Goal: Check status: Check status

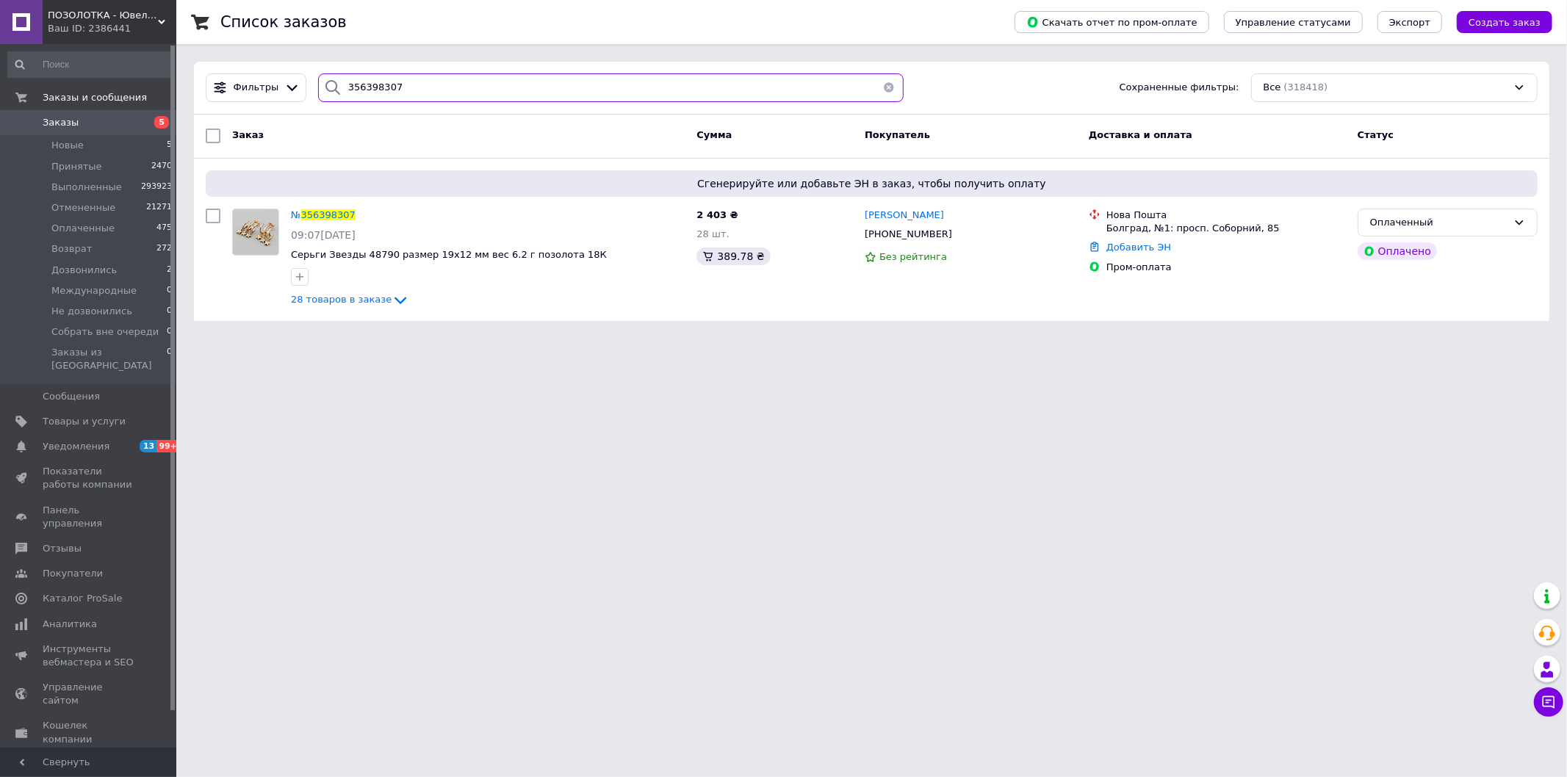
click at [634, 100] on input "356398307" at bounding box center [610, 87] width 585 height 29
paste input "+38 (068) 7917390"
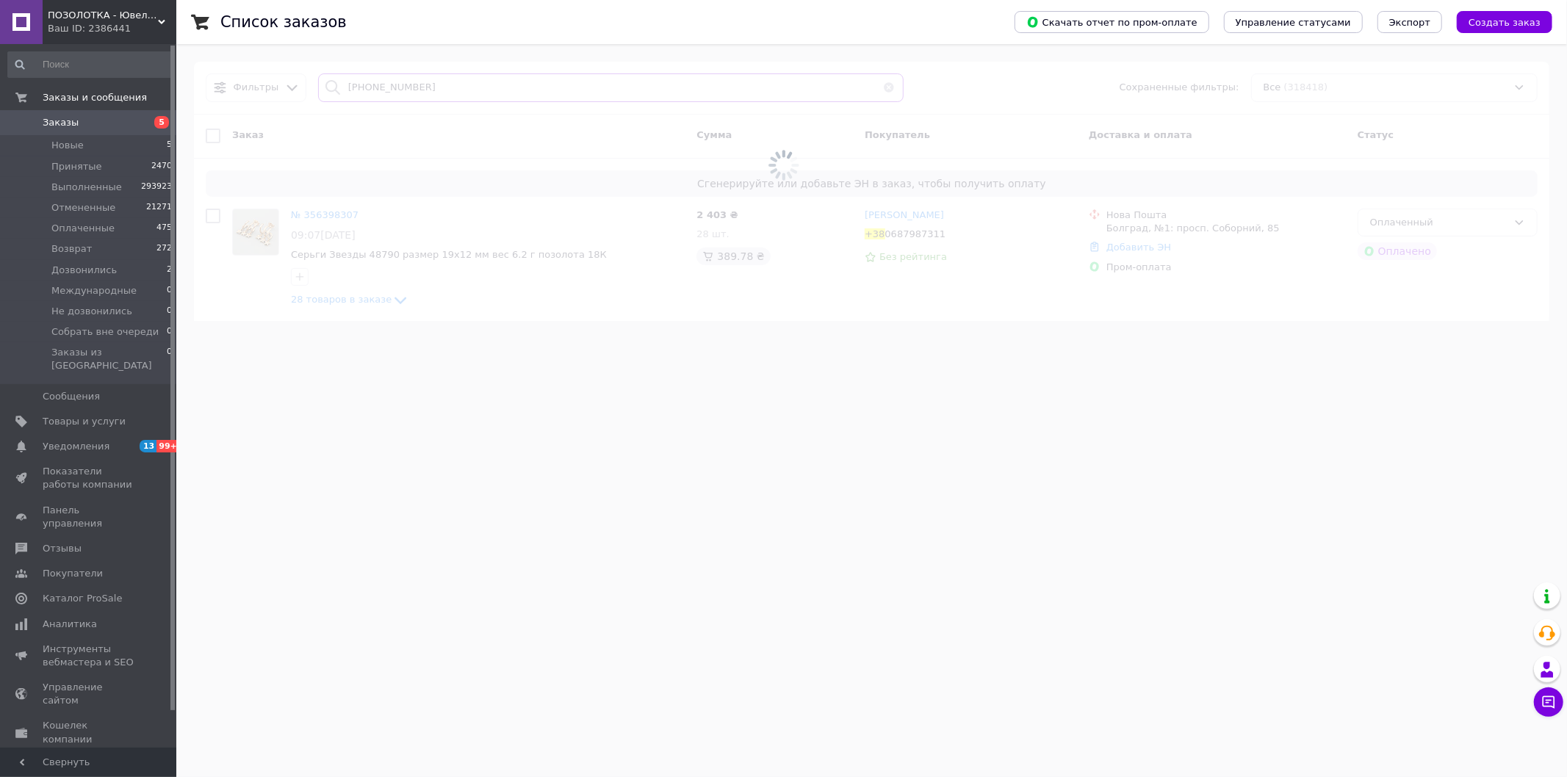
type input "+38 (068) 7917390"
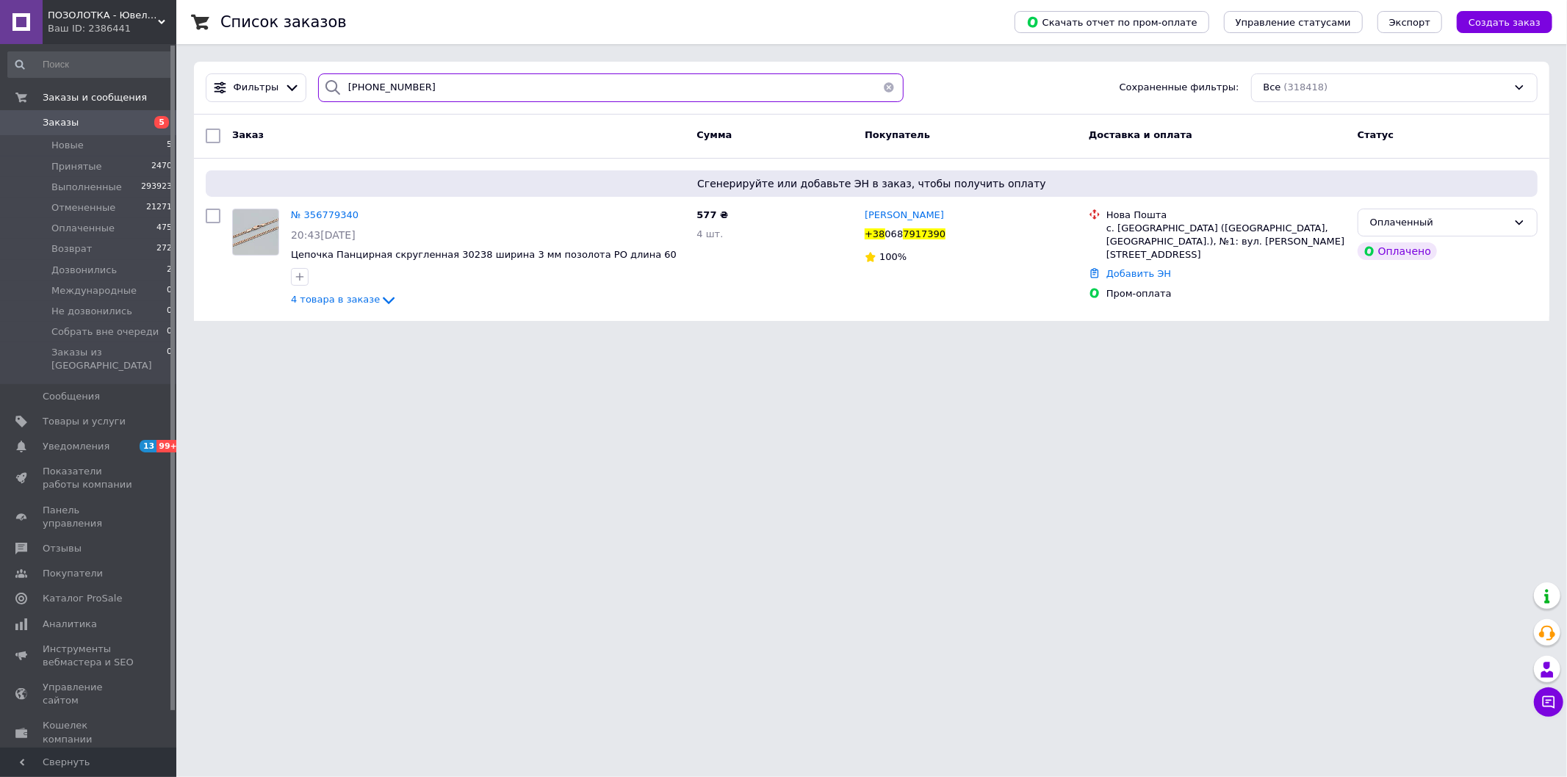
click at [380, 92] on input "+38 (068) 7917390" at bounding box center [610, 87] width 585 height 29
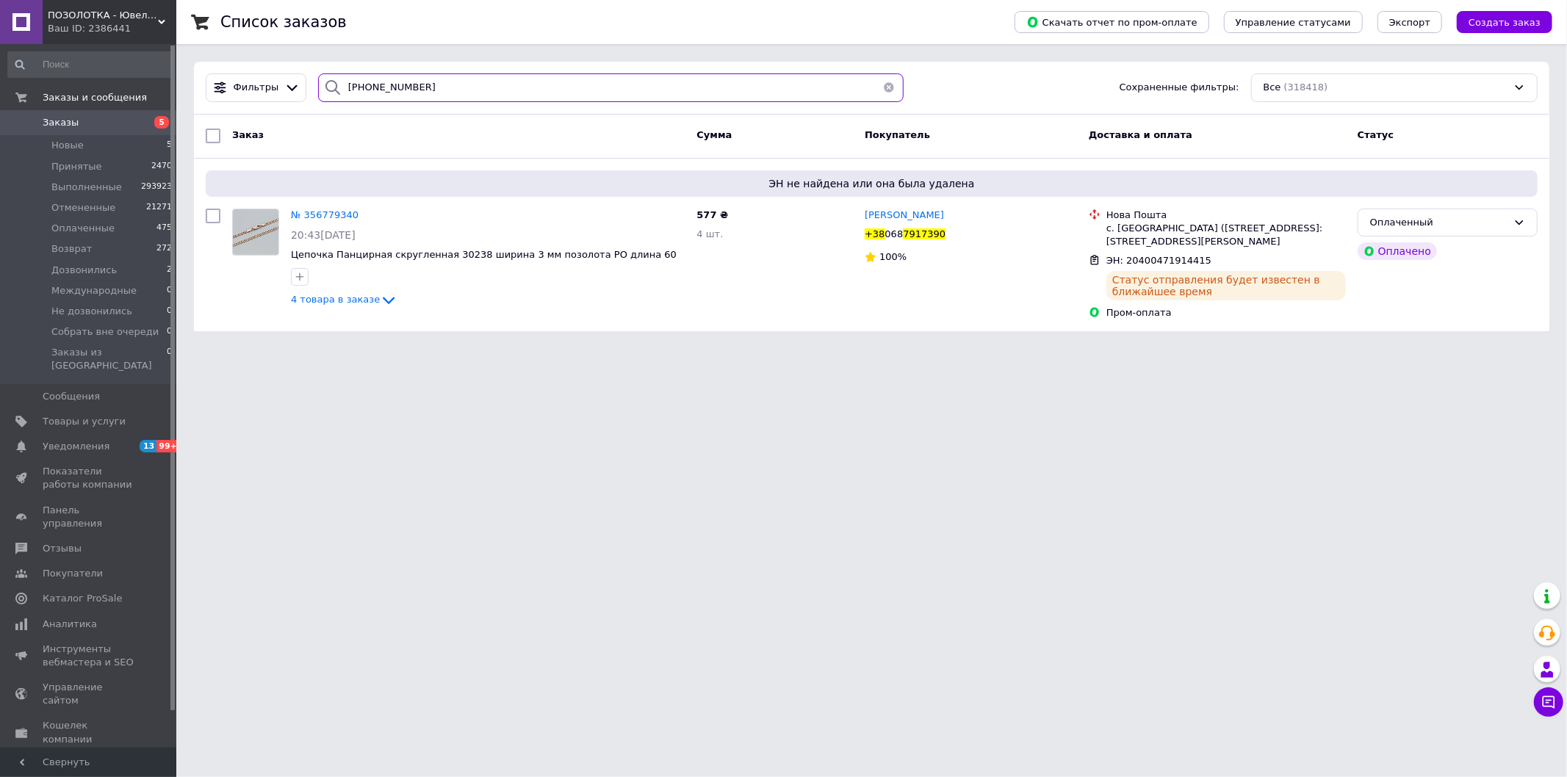
click at [417, 77] on input "+38 (068) 7917390" at bounding box center [610, 87] width 585 height 29
click at [428, 96] on input "+38 (068) 7917390" at bounding box center [610, 87] width 585 height 29
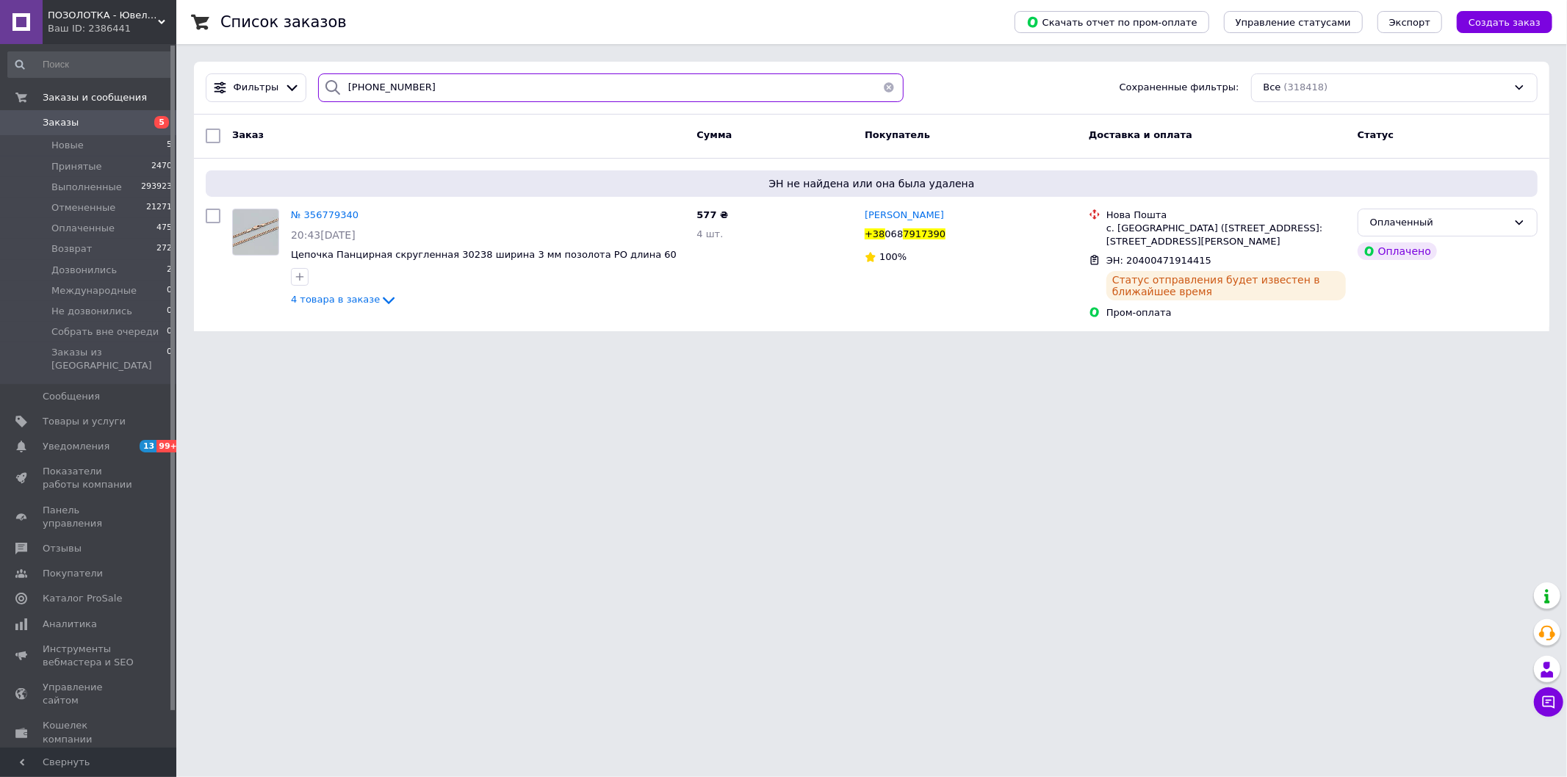
click at [428, 96] on input "+38 (068) 7917390" at bounding box center [610, 87] width 585 height 29
paste input "6) 7271898"
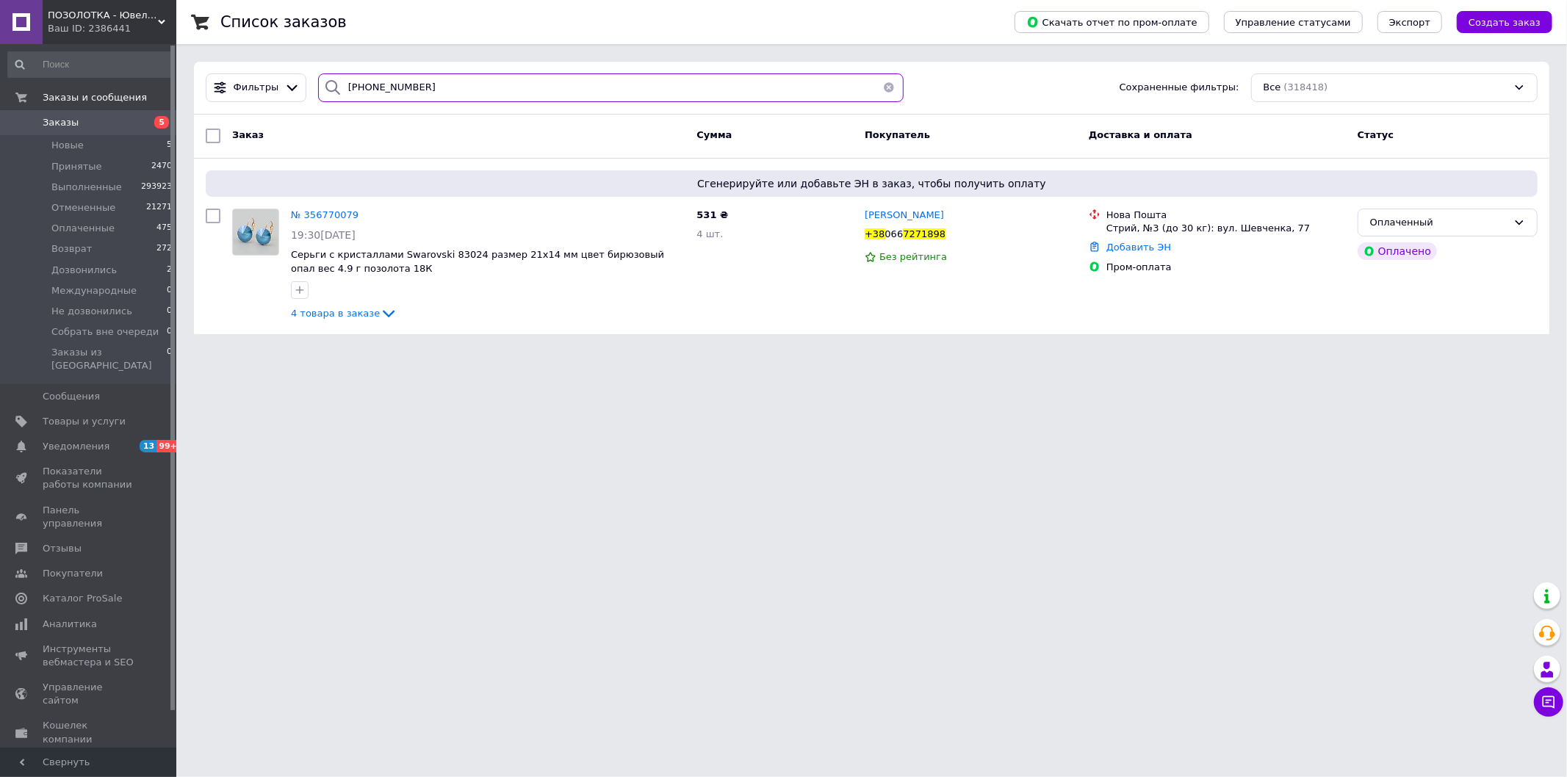
type input "[PHONE_NUMBER]"
click at [685, 69] on div "Фильтры [PHONE_NUMBER] Сохраненные фильтры: Все (318418)" at bounding box center [871, 88] width 1355 height 53
click at [676, 79] on input "[PHONE_NUMBER]" at bounding box center [610, 87] width 585 height 29
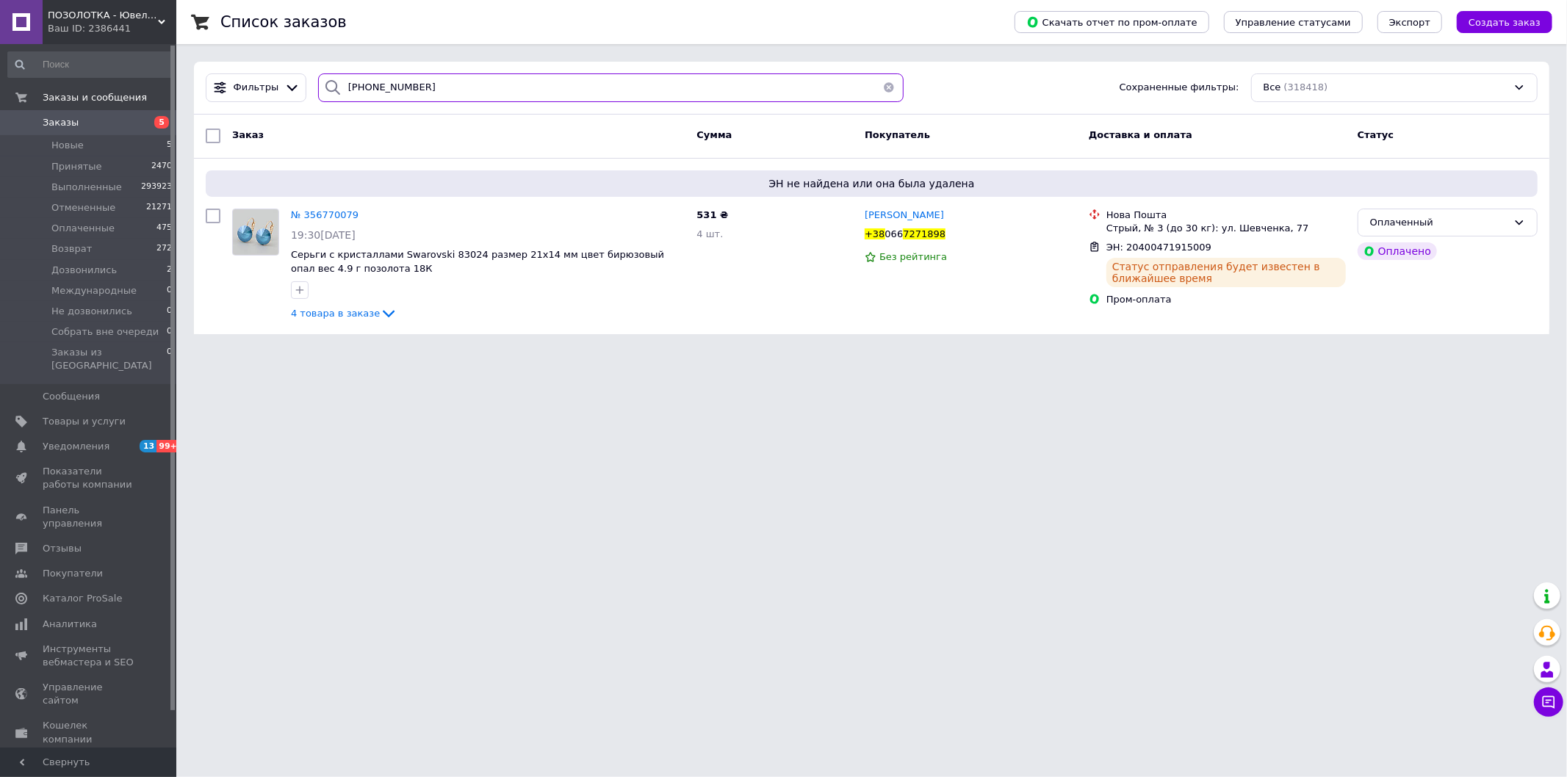
paste input "97) 4357653"
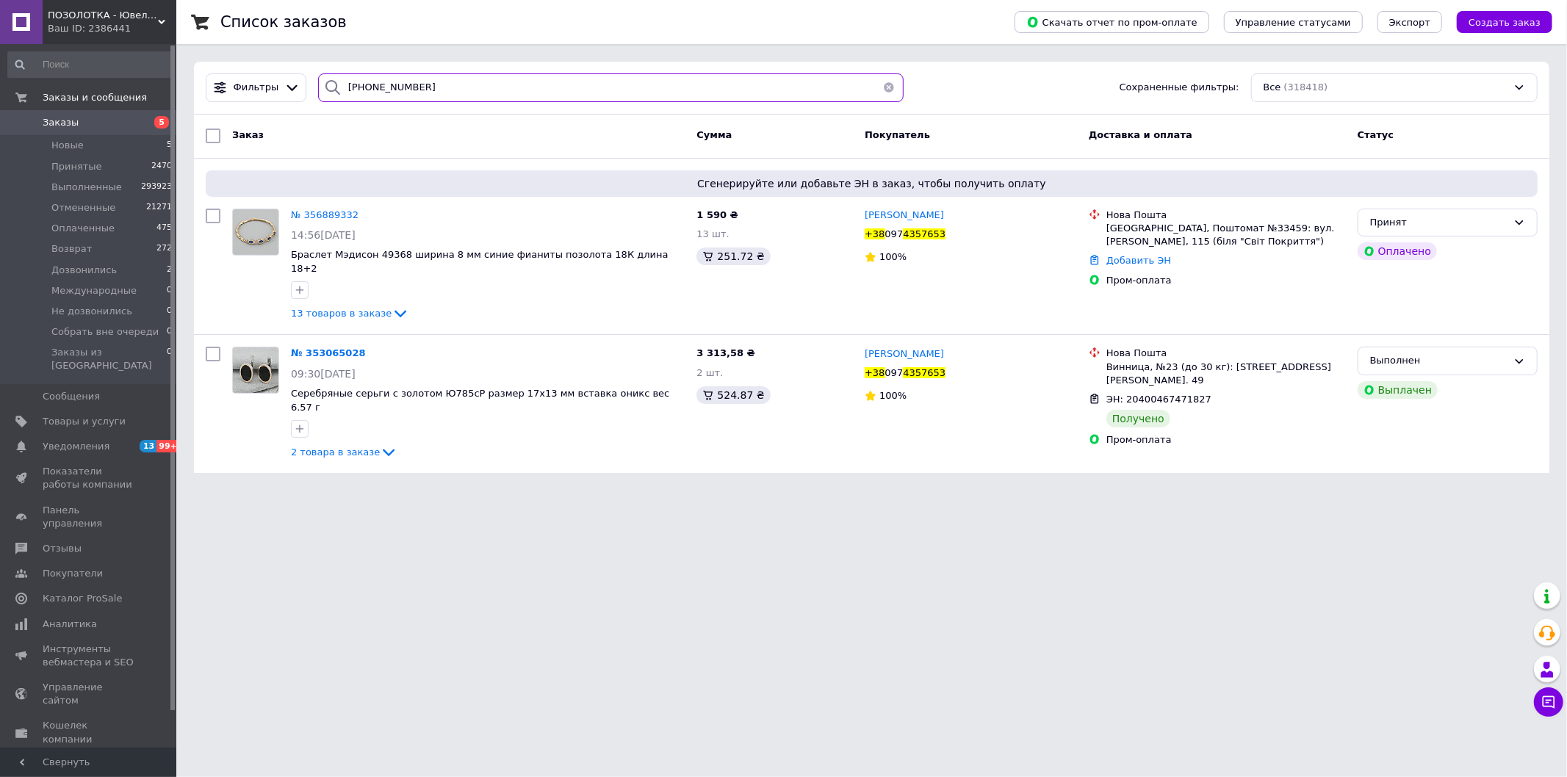
type input "[PHONE_NUMBER]"
